Goal: Task Accomplishment & Management: Complete application form

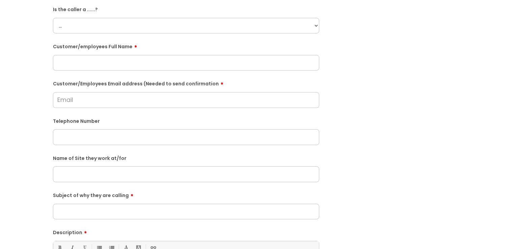
scroll to position [67, 0]
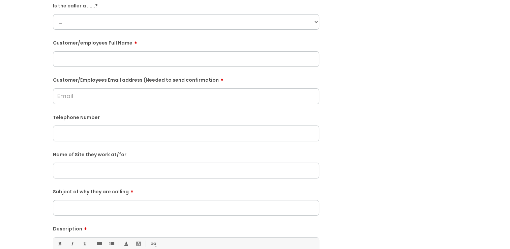
click at [118, 207] on input "Subject of why they are calling" at bounding box center [186, 207] width 266 height 15
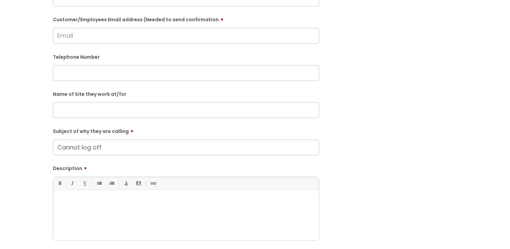
scroll to position [135, 0]
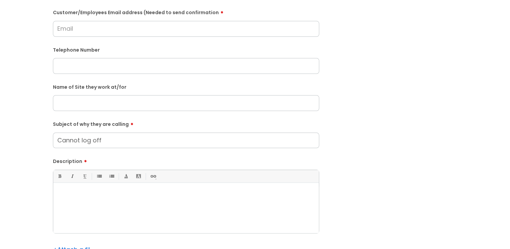
type input "Cannot log off"
click at [127, 204] on div at bounding box center [185, 209] width 265 height 46
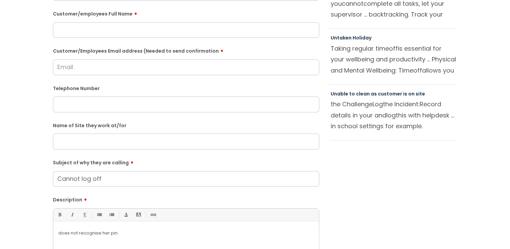
scroll to position [67, 0]
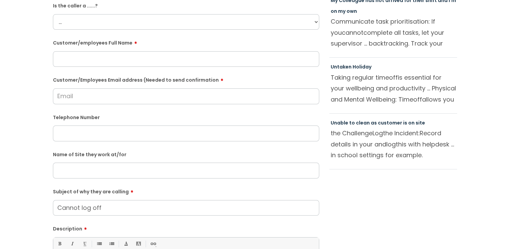
click at [93, 57] on input "text" at bounding box center [186, 58] width 266 height 15
paste input "[PERSON_NAME]"
type input "[PERSON_NAME]"
click at [94, 166] on input "text" at bounding box center [186, 169] width 266 height 15
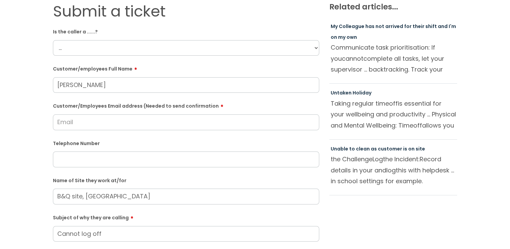
scroll to position [0, 0]
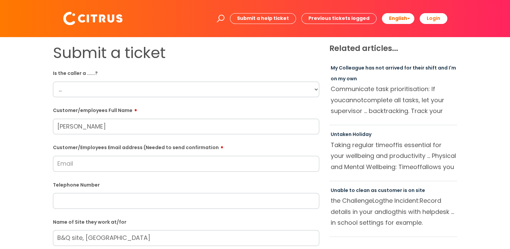
type input "B&Q site, [GEOGRAPHIC_DATA]"
click at [143, 88] on select "... Citrus Customer Citrus Employee [DEMOGRAPHIC_DATA] Supplier" at bounding box center [186, 88] width 266 height 15
select select "Citrus Employee"
click at [53, 81] on select "... Citrus Customer Citrus Employee [DEMOGRAPHIC_DATA] Supplier" at bounding box center [186, 88] width 266 height 15
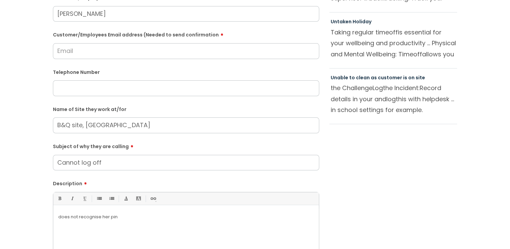
scroll to position [101, 0]
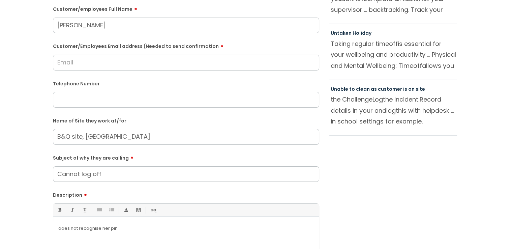
click at [147, 64] on input "Customer/Employees Email address (Needed to send confirmation" at bounding box center [186, 62] width 266 height 15
type input "[EMAIL_ADDRESS][DOMAIN_NAME]"
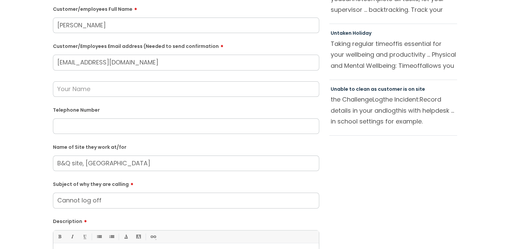
drag, startPoint x: 150, startPoint y: 63, endPoint x: 30, endPoint y: 60, distance: 119.9
click at [30, 60] on div "Submit a ticket Is the caller a ......? ... Citrus Customer Citrus Employee [DE…" at bounding box center [255, 150] width 496 height 414
click at [128, 107] on label "Telephone Number" at bounding box center [186, 109] width 266 height 7
click at [135, 129] on input "text" at bounding box center [186, 125] width 266 height 15
click at [141, 122] on input "text" at bounding box center [186, 125] width 266 height 15
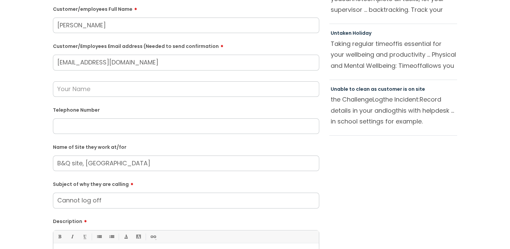
paste input "07933180530"
type input "07933180530"
click at [359, 141] on div "Submit a ticket Is the caller a ......? ... Citrus Customer Citrus Employee [DE…" at bounding box center [255, 150] width 414 height 414
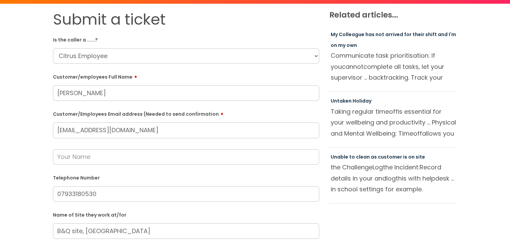
scroll to position [34, 0]
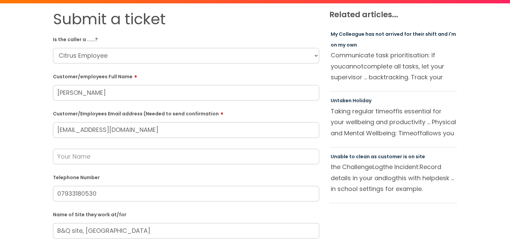
click at [92, 152] on input "text" at bounding box center [186, 156] width 266 height 15
type input "[PERSON_NAME]"
click at [26, 133] on div "Submit a ticket Is the caller a ......? ... Citrus Customer Citrus Employee [DE…" at bounding box center [255, 217] width 496 height 414
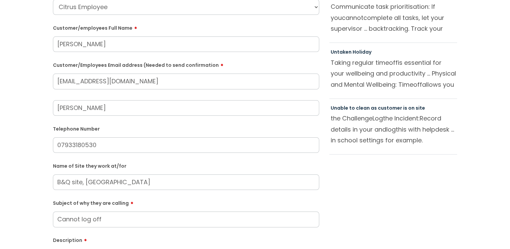
scroll to position [67, 0]
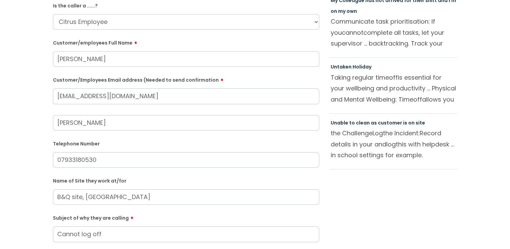
drag, startPoint x: 97, startPoint y: 125, endPoint x: 0, endPoint y: 111, distance: 97.6
click at [0, 111] on html "Enter your search term here... Search Submit a help ticket Previous tickets log…" at bounding box center [255, 57] width 510 height 249
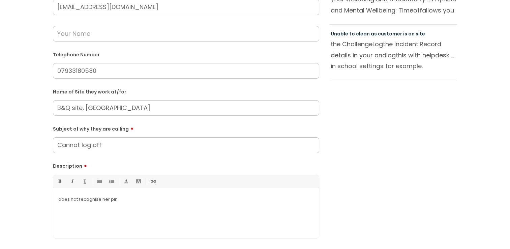
scroll to position [168, 0]
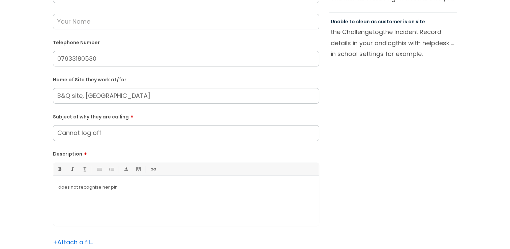
click at [54, 187] on div "does not recognise her pin" at bounding box center [185, 202] width 265 height 46
drag, startPoint x: 204, startPoint y: 184, endPoint x: 241, endPoint y: 190, distance: 37.5
click at [241, 190] on div "She is struggling to log off and the system is saying it does not recognise her…" at bounding box center [185, 202] width 265 height 46
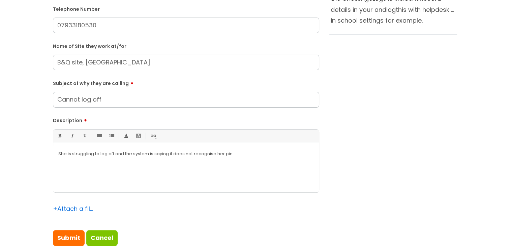
scroll to position [202, 0]
click at [74, 233] on input "Submit" at bounding box center [69, 236] width 32 height 15
type input "Please Wait..."
